Goal: Information Seeking & Learning: Learn about a topic

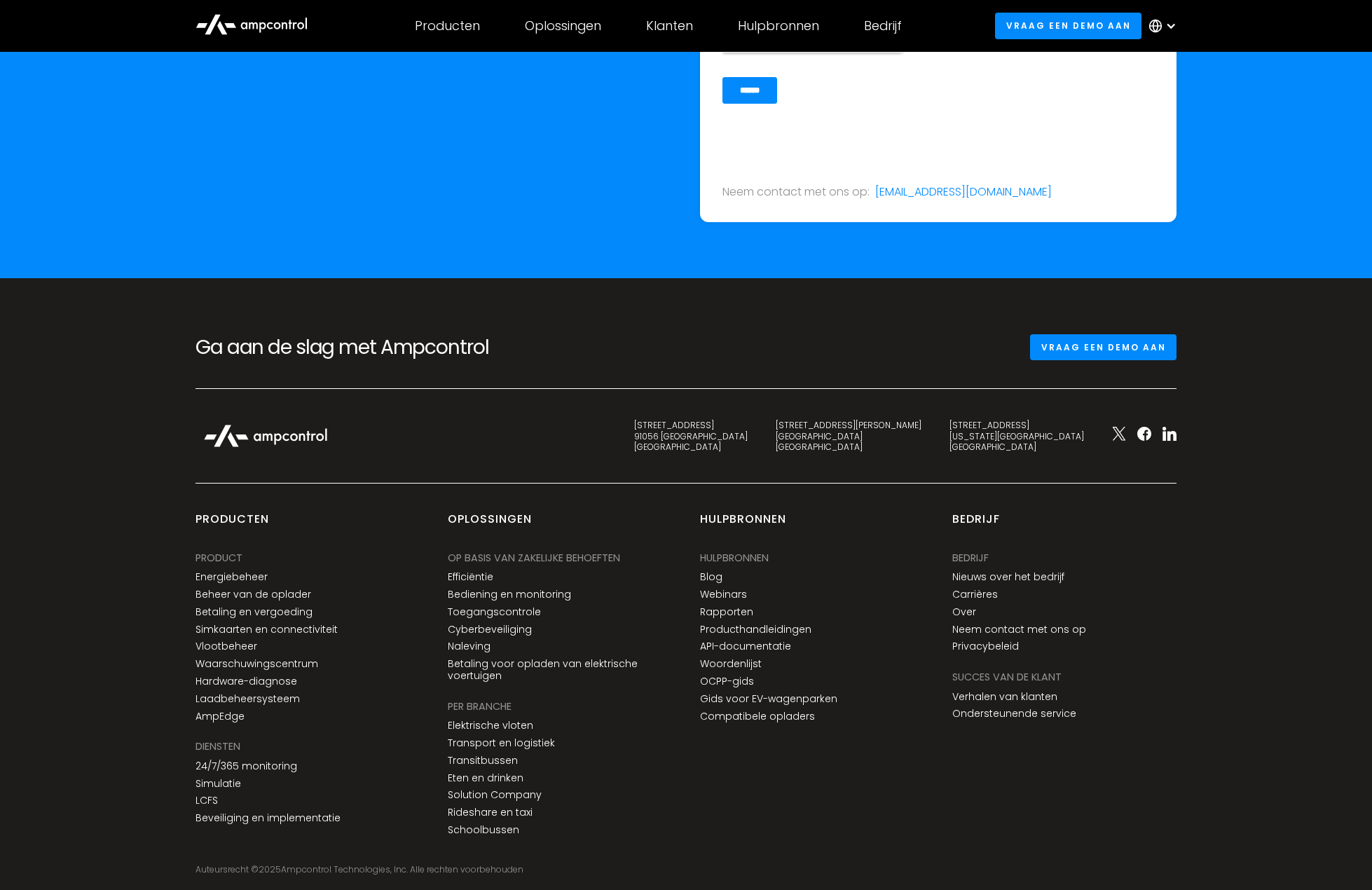
scroll to position [4880, 0]
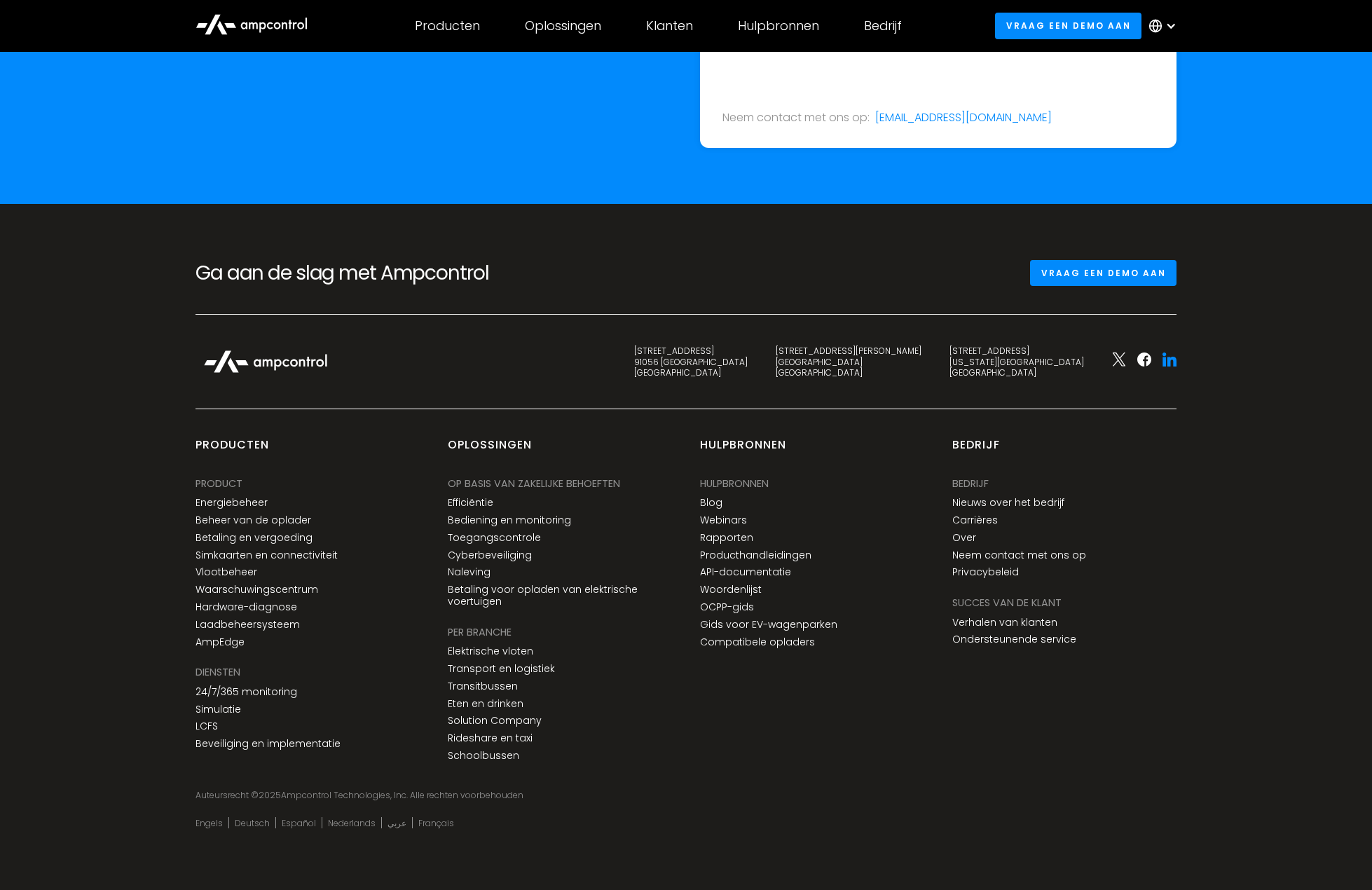
click at [1167, 365] on icon at bounding box center [1171, 361] width 9 height 10
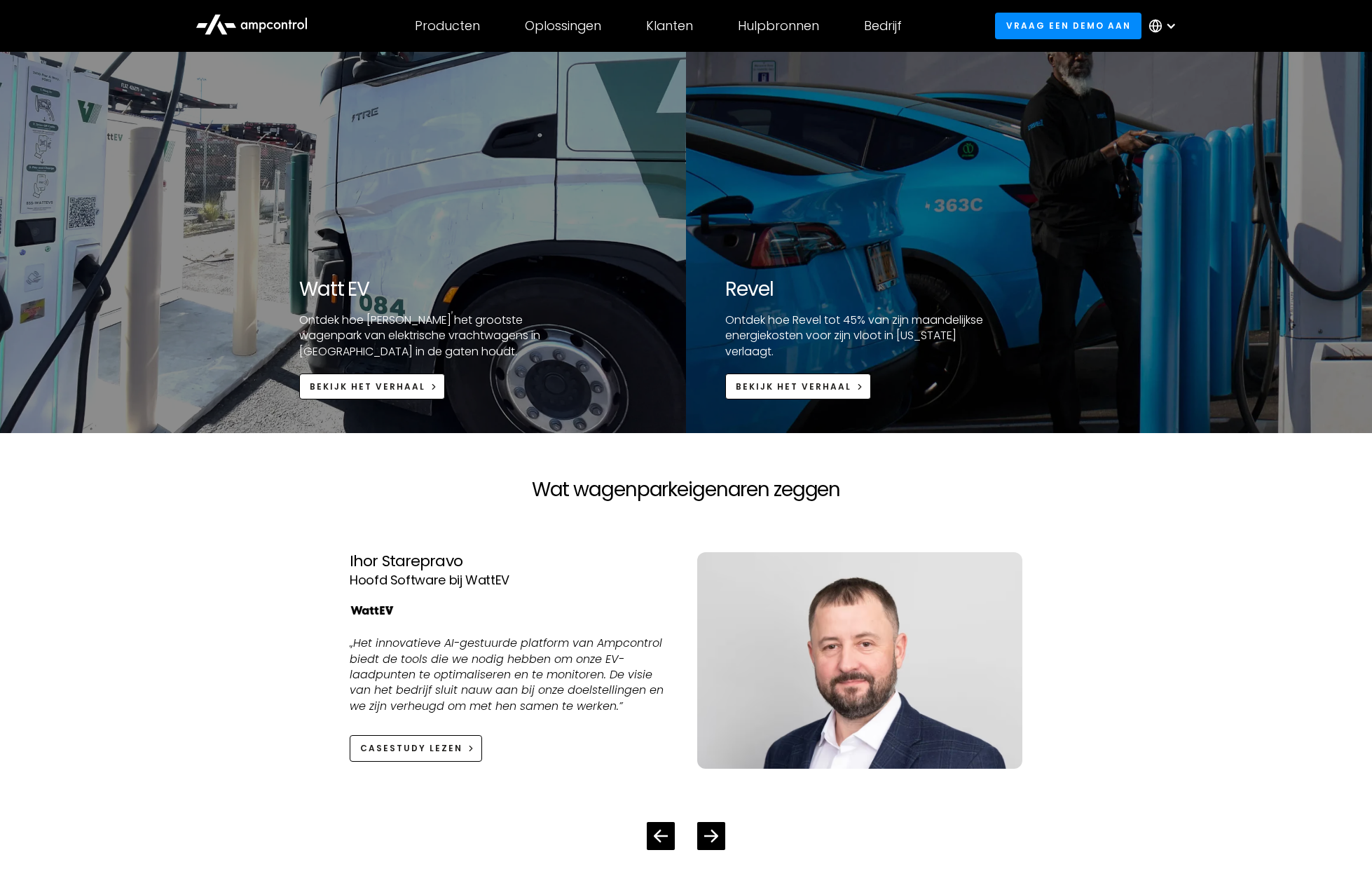
scroll to position [2288, 0]
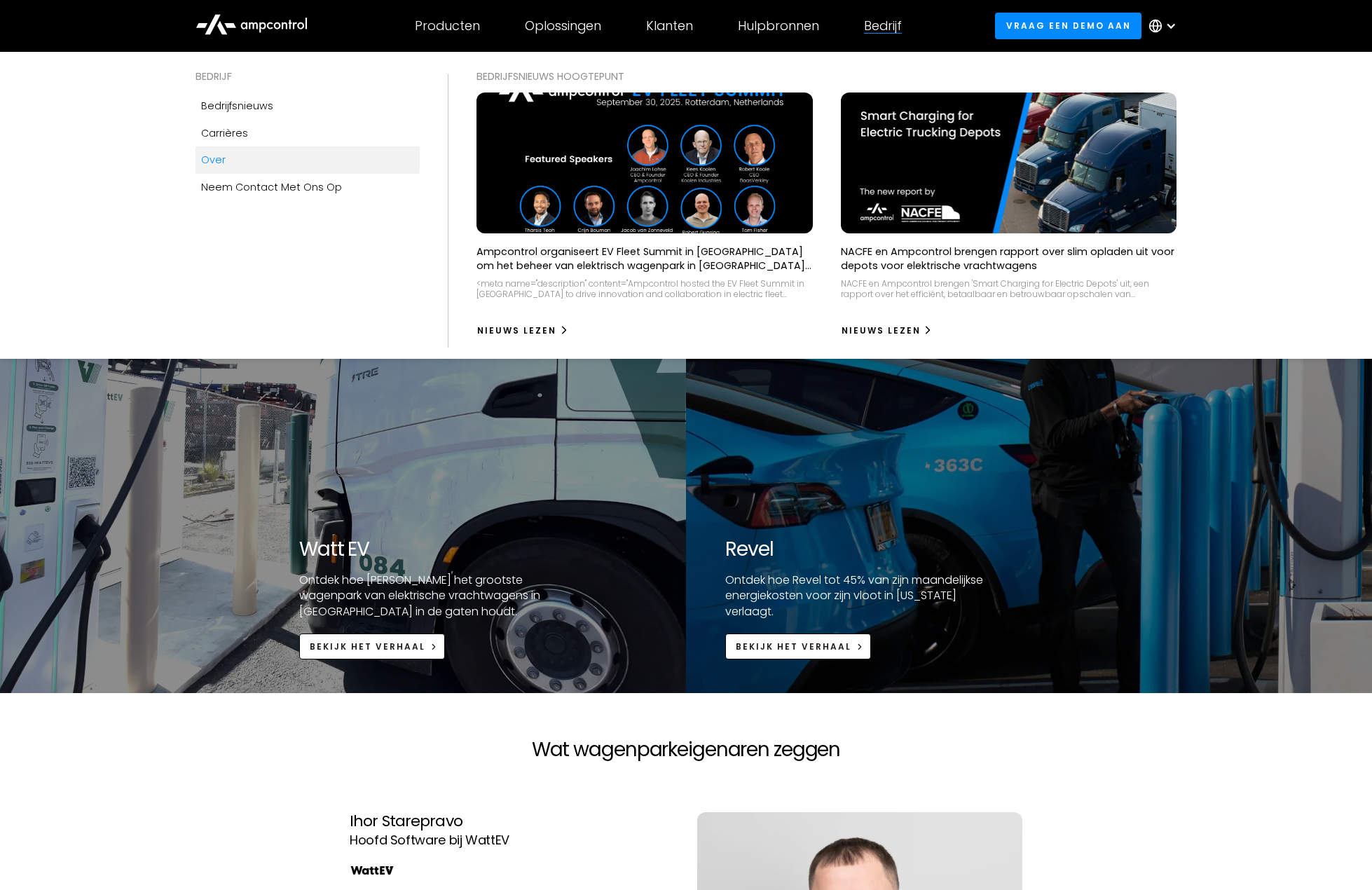
click at [217, 157] on div "Over" at bounding box center [213, 159] width 24 height 15
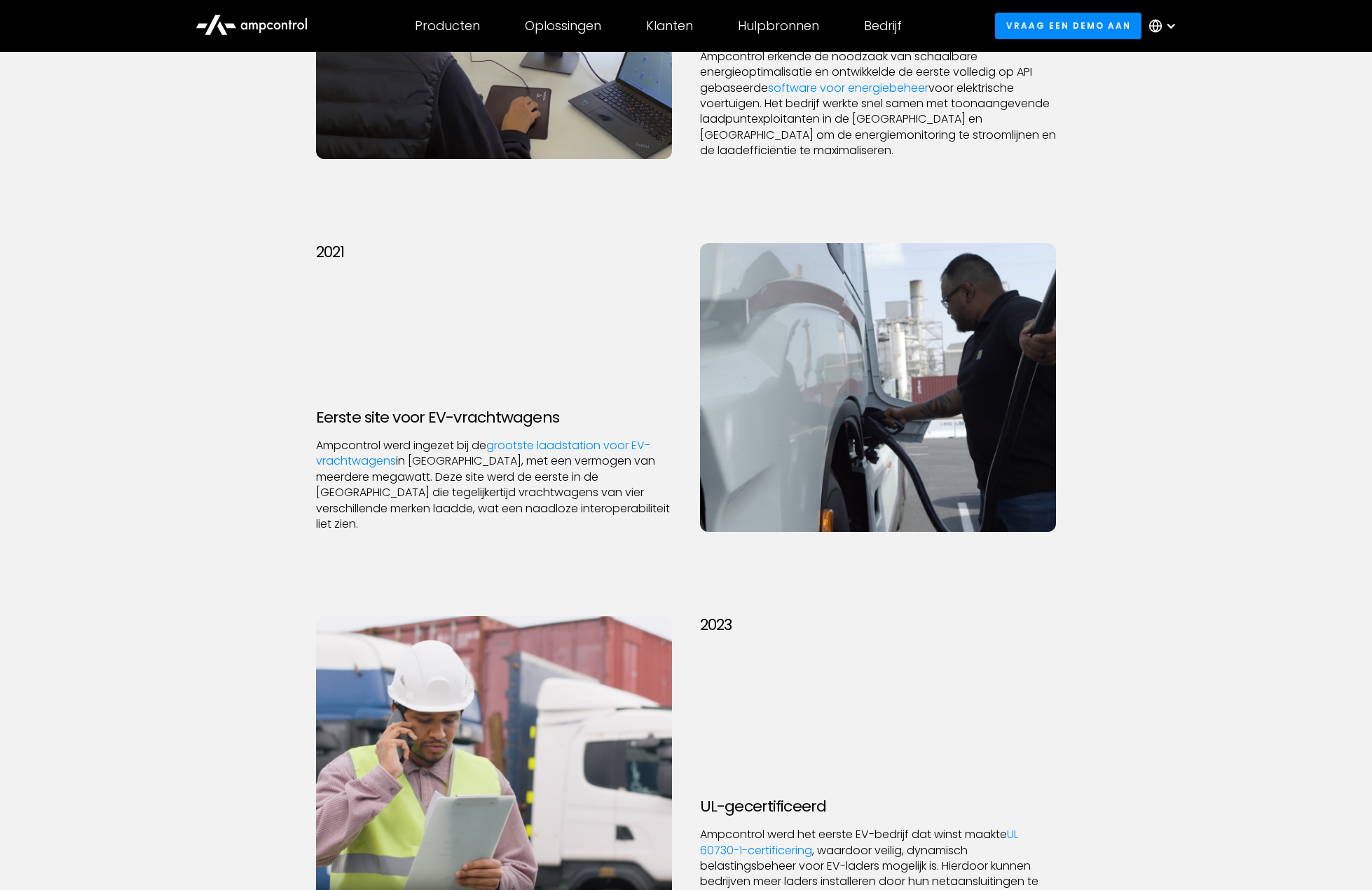
scroll to position [1962, 0]
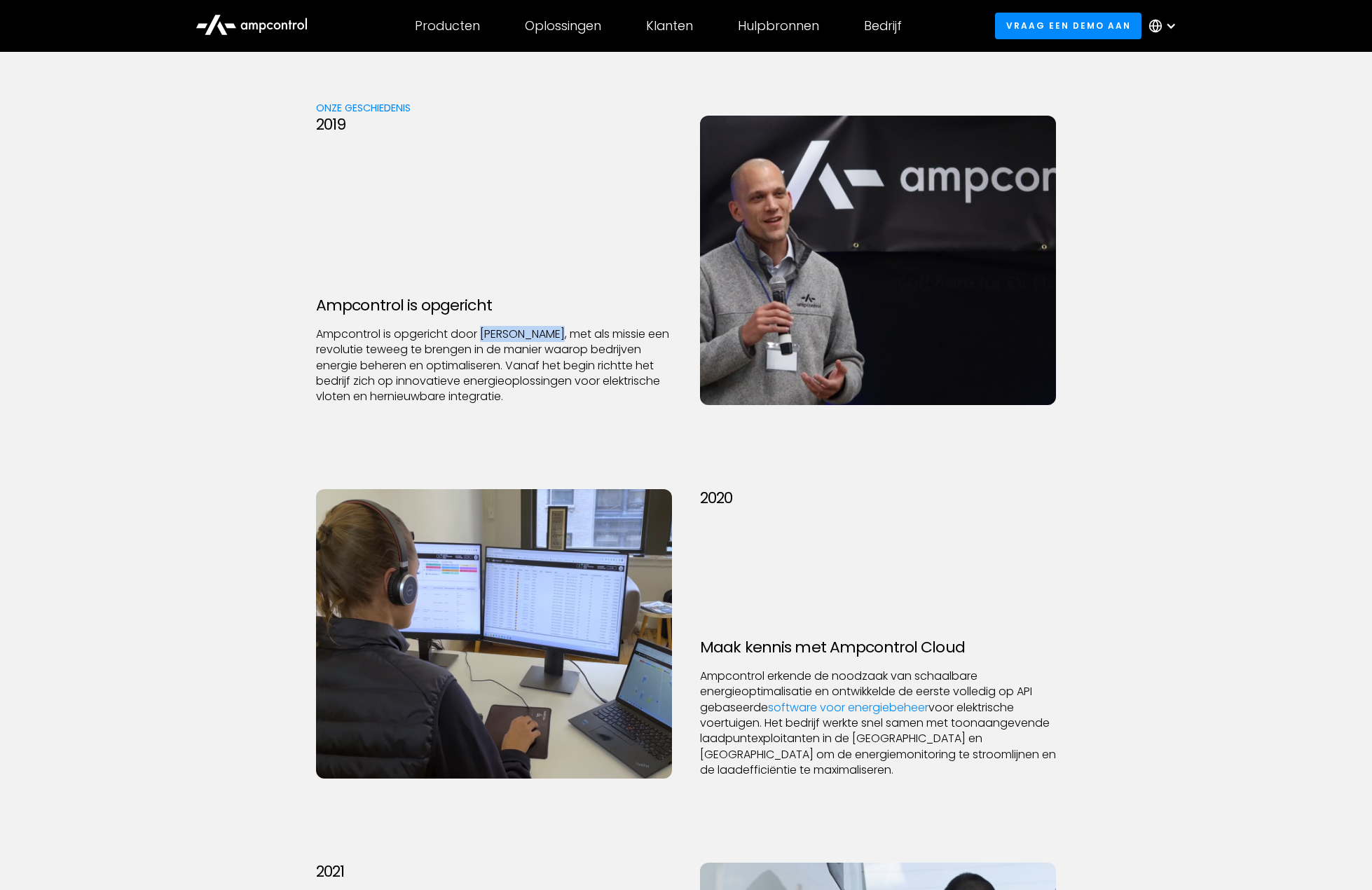
drag, startPoint x: 481, startPoint y: 331, endPoint x: 564, endPoint y: 328, distance: 83.1
click at [564, 328] on p "Ampcontrol is opgericht door Joachim Lohse, met als missie een revolutie teweeg…" at bounding box center [494, 365] width 356 height 78
copy p "Joachim Lohse"
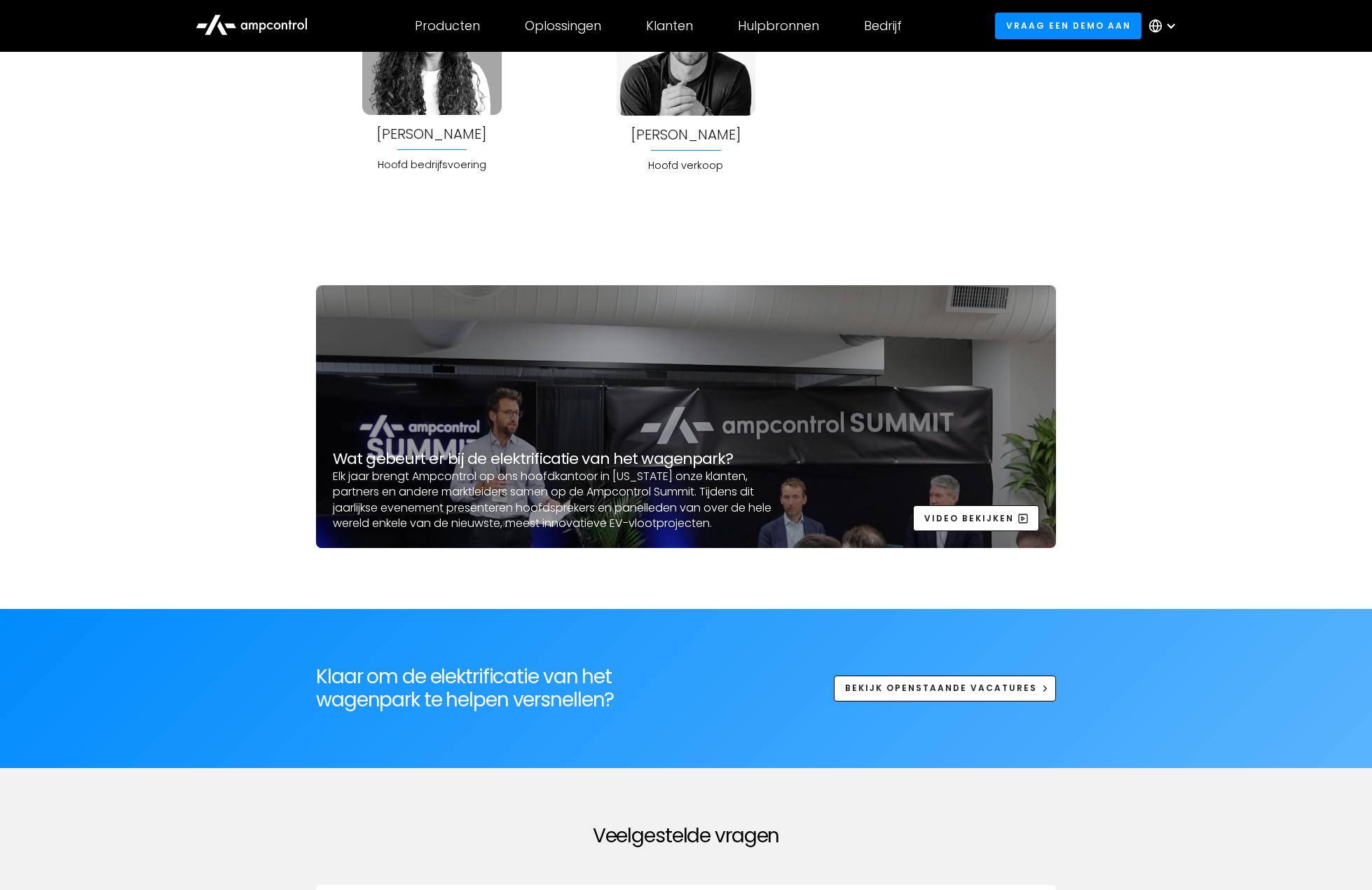
scroll to position [4415, 0]
